Goal: Task Accomplishment & Management: Manage account settings

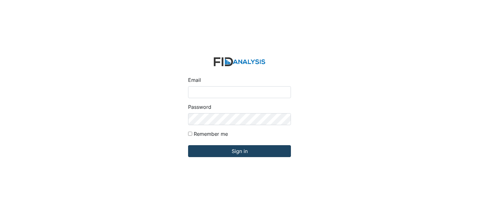
type input "[EMAIL_ADDRESS][DOMAIN_NAME]"
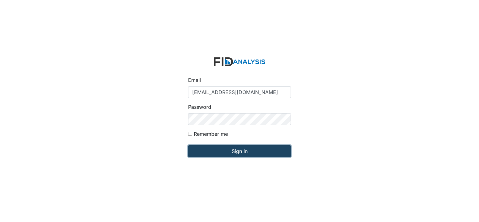
click at [241, 152] on input "Sign in" at bounding box center [239, 151] width 103 height 12
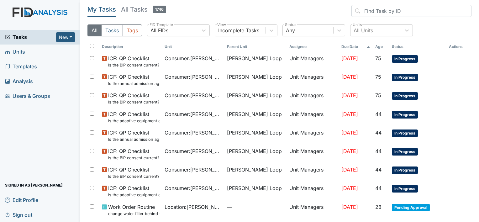
click at [28, 199] on span "Edit Profile" at bounding box center [21, 200] width 33 height 10
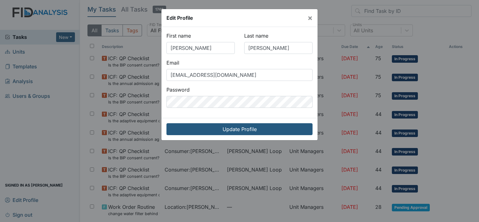
click at [293, 112] on div "Your profile has been updated. First name Kimberly Last name Wade Email kwade@l…" at bounding box center [239, 72] width 156 height 91
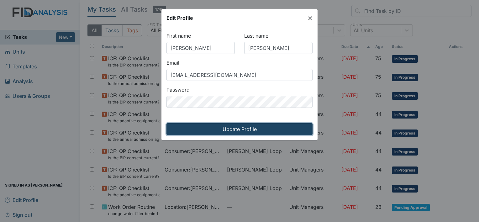
click at [244, 128] on input "Update Profile" at bounding box center [239, 129] width 146 height 12
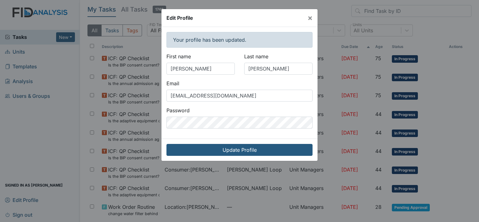
click at [48, 184] on div "Edit Profile × Your profile has been updated. First name Kimberly Last name Wad…" at bounding box center [239, 111] width 479 height 222
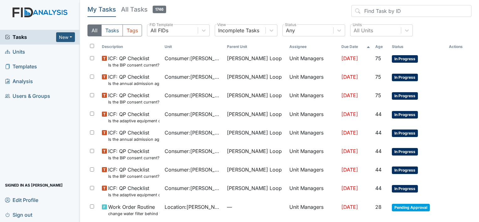
click at [27, 214] on span "Sign out" at bounding box center [18, 215] width 27 height 10
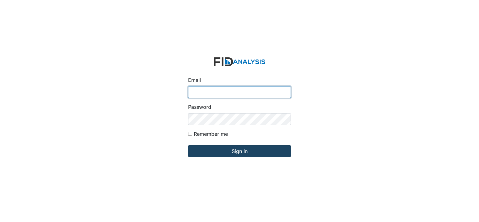
type input "[EMAIL_ADDRESS][DOMAIN_NAME]"
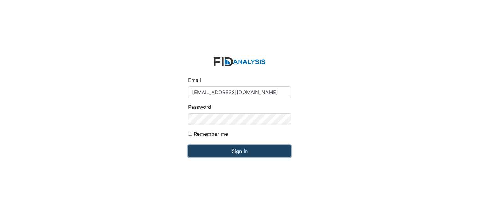
click at [242, 150] on input "Sign in" at bounding box center [239, 151] width 103 height 12
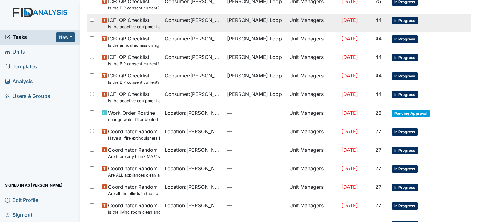
scroll to position [125, 0]
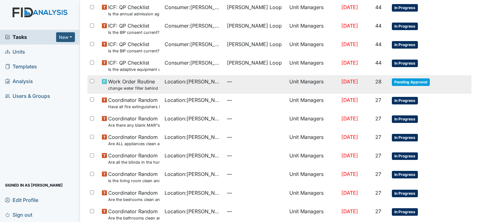
click at [143, 83] on span "Work Order Routine change water filter behind washer" at bounding box center [133, 84] width 51 height 13
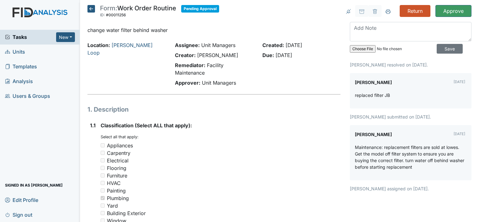
click at [91, 8] on icon at bounding box center [91, 9] width 8 height 8
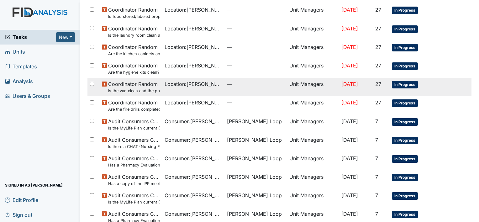
scroll to position [414, 0]
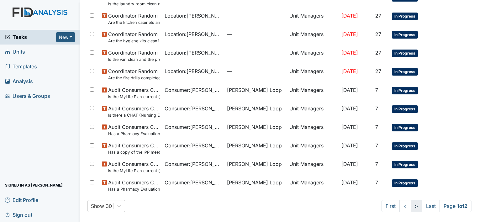
click at [411, 205] on link ">" at bounding box center [417, 206] width 12 height 12
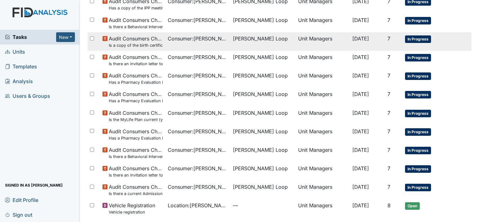
scroll to position [117, 0]
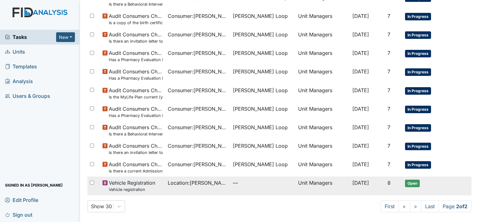
click at [143, 186] on small "Vehicle registration" at bounding box center [132, 189] width 46 height 6
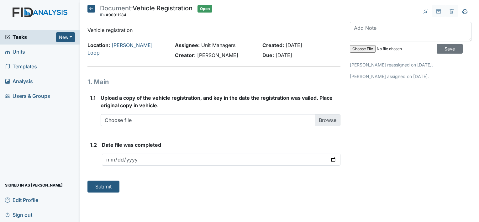
click at [92, 10] on icon at bounding box center [91, 9] width 8 height 8
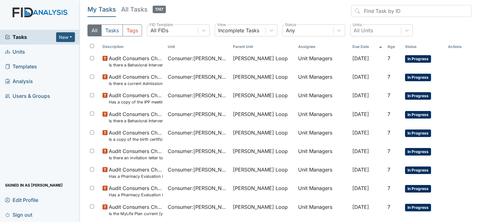
click at [28, 214] on span "Sign out" at bounding box center [18, 215] width 27 height 10
